Goal: Browse casually

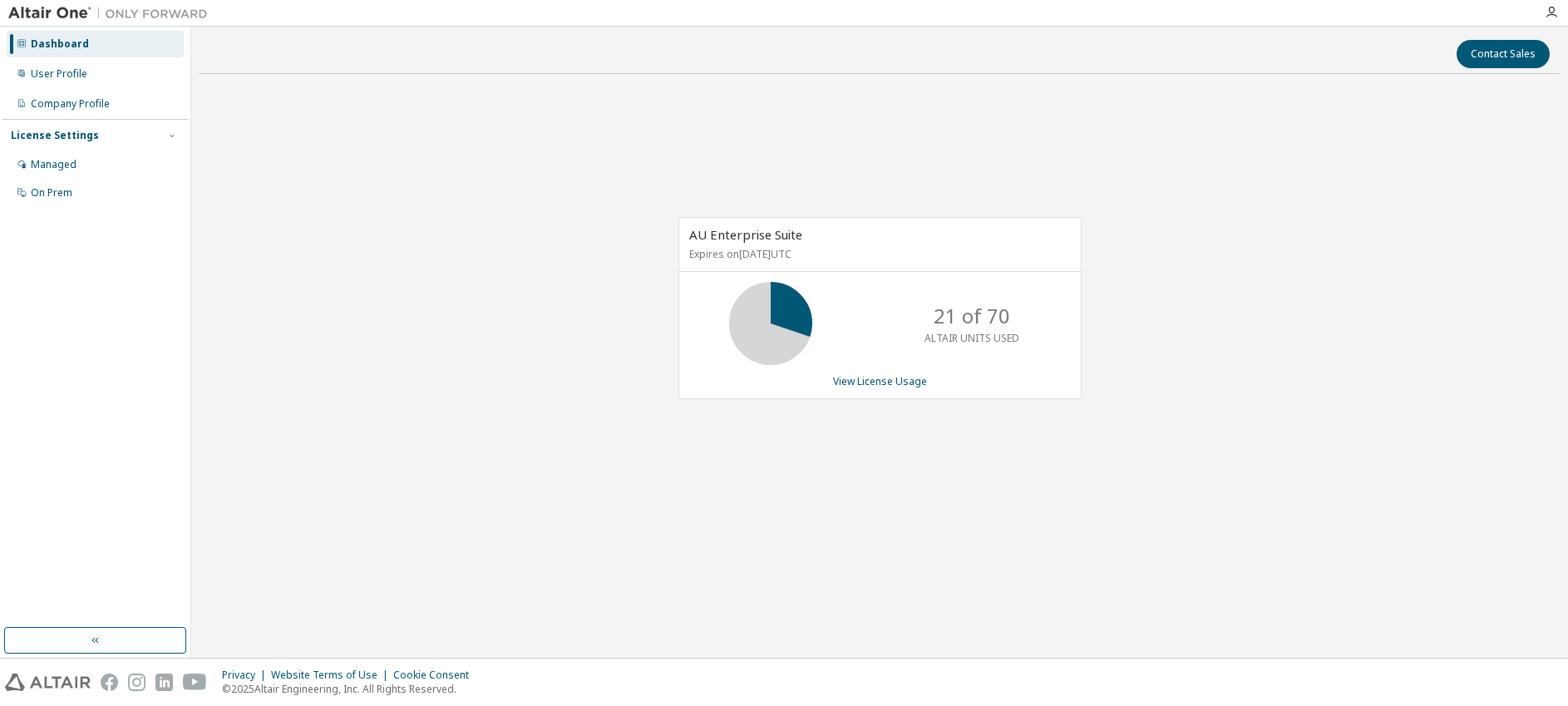
click at [643, 165] on div "AU Enterprise Suite Expires on [DATE] UTC 21 of 70 ALTAIR UNITS USED View Licen…" at bounding box center [880, 317] width 1361 height 459
